Goal: Task Accomplishment & Management: Use online tool/utility

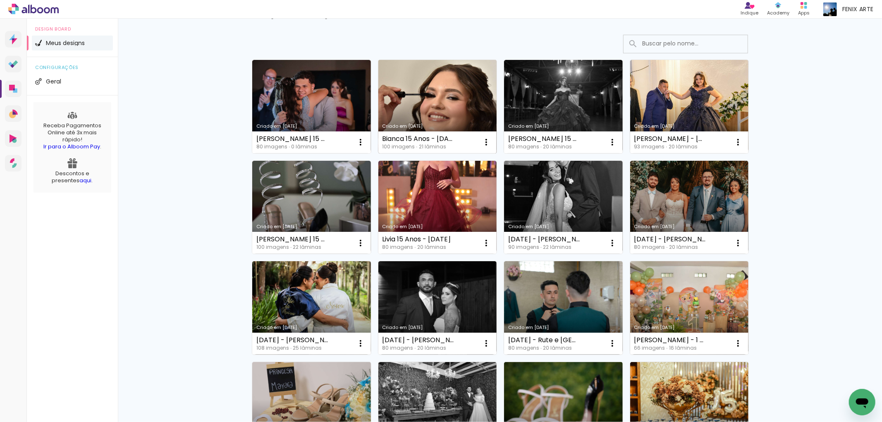
scroll to position [92, 0]
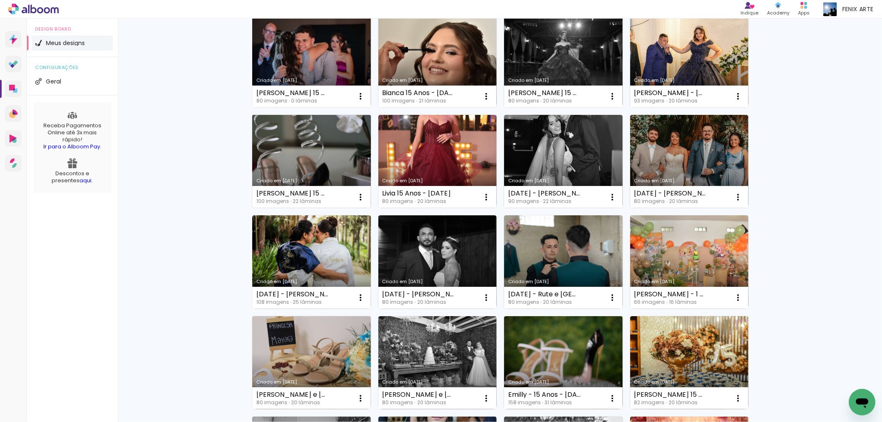
click at [319, 157] on link "Criado em [DATE]" at bounding box center [311, 161] width 119 height 93
